Goal: Task Accomplishment & Management: Manage account settings

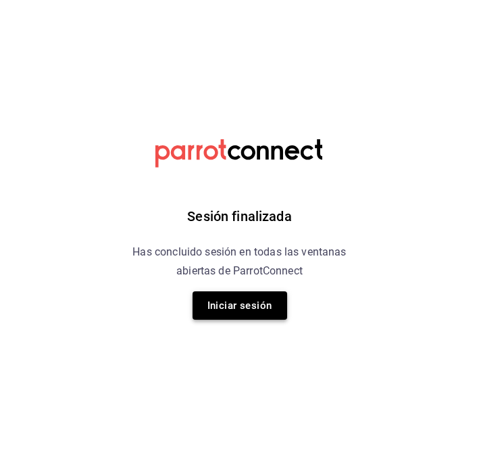
click at [212, 304] on button "Iniciar sesión" at bounding box center [240, 305] width 95 height 28
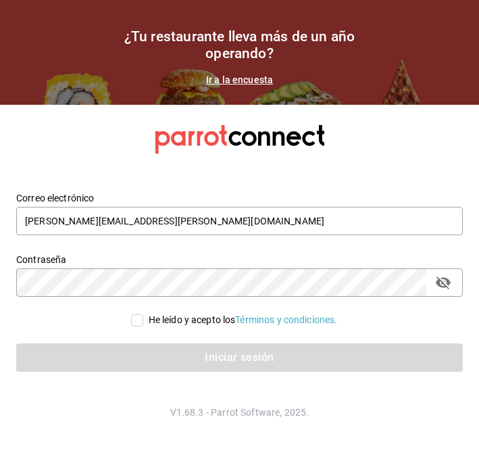
click at [135, 325] on input "He leído y acepto los Términos y condiciones." at bounding box center [137, 320] width 12 height 12
checkbox input "true"
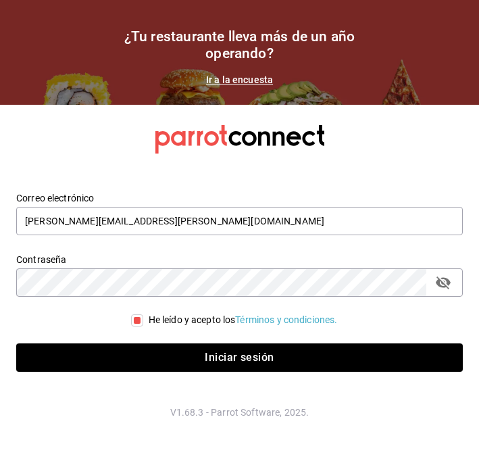
click at [125, 373] on div "Correo electrónico alberto.puig@grupocosteno.com Contraseña Contraseña He leído…" at bounding box center [239, 282] width 447 height 212
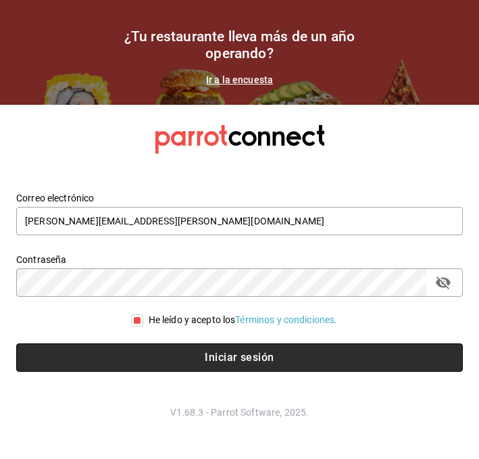
click at [125, 355] on button "Iniciar sesión" at bounding box center [239, 358] width 447 height 28
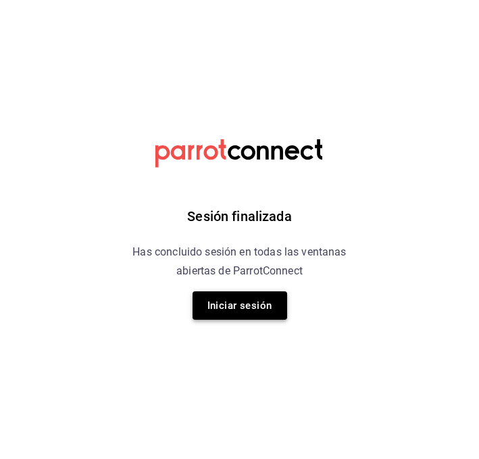
click at [239, 308] on button "Iniciar sesión" at bounding box center [240, 305] width 95 height 28
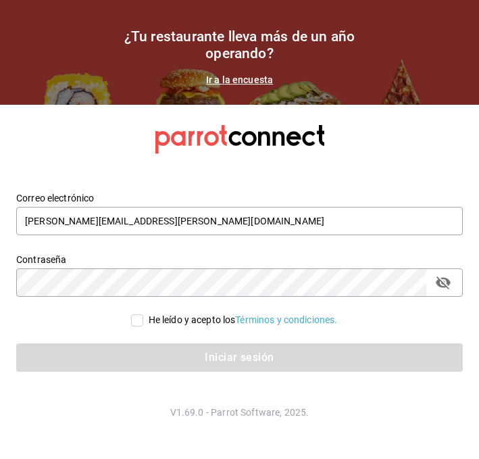
click at [135, 327] on div "Iniciar sesión" at bounding box center [231, 349] width 463 height 45
click at [134, 325] on input "He leído y acepto los Términos y condiciones." at bounding box center [137, 320] width 12 height 12
checkbox input "true"
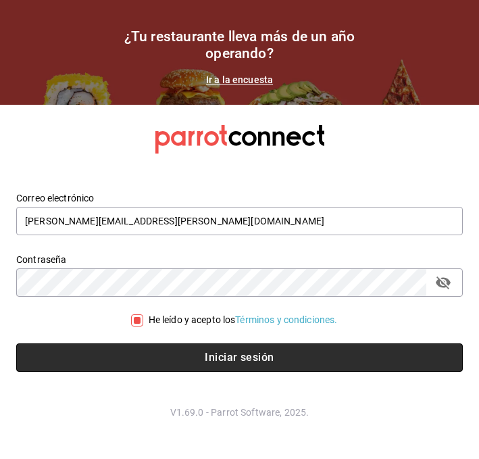
click at [135, 356] on button "Iniciar sesión" at bounding box center [239, 358] width 447 height 28
